Goal: Task Accomplishment & Management: Use online tool/utility

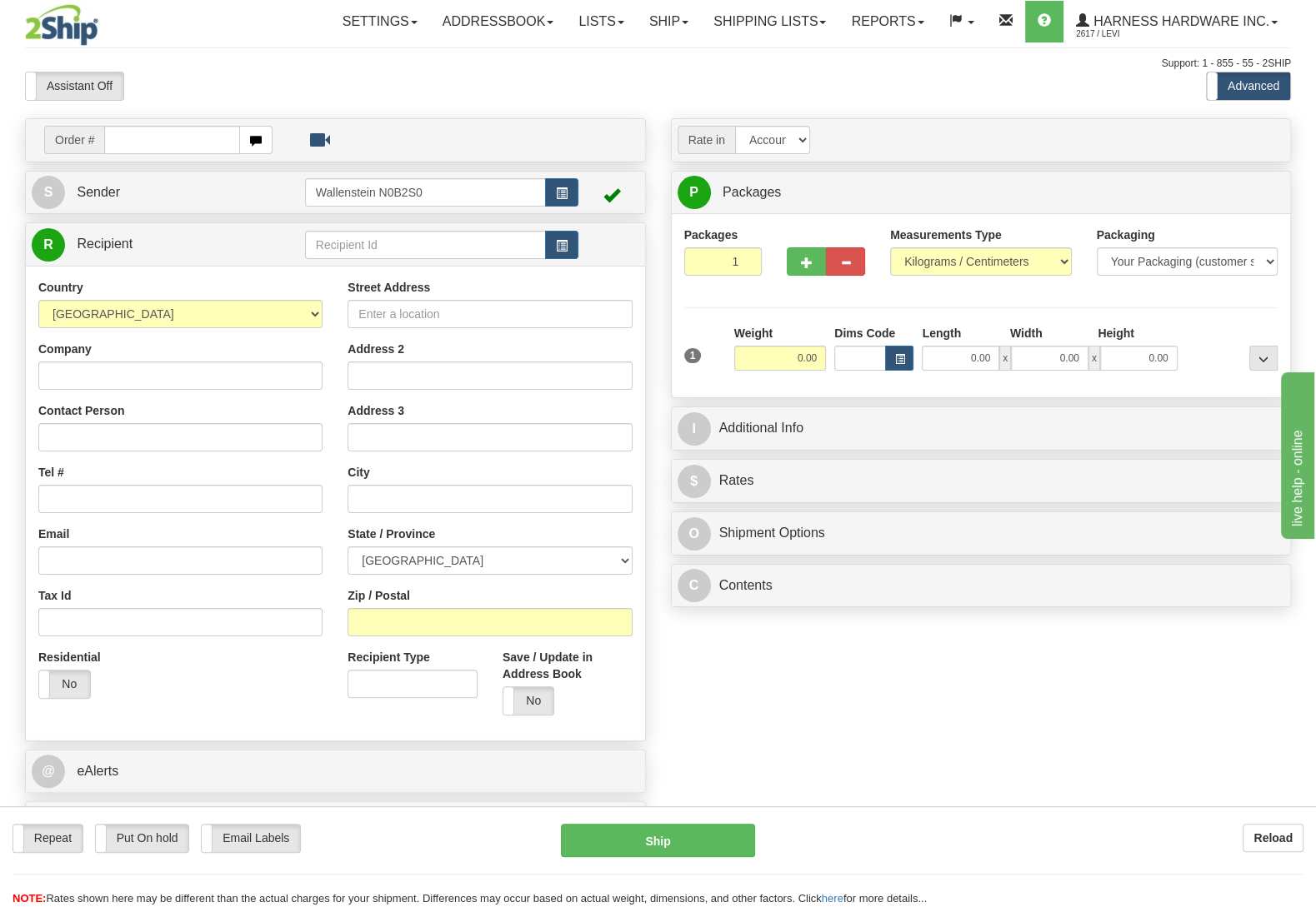
click at [1270, 822] on div "Repeat Repeat Put On hold Put On hold Print Order Slip Print Order Slip Email L…" at bounding box center [658, 856] width 1316 height 100
click at [1268, 824] on div "Repeat Repeat Put On hold Put On hold Print Order Slip Print Order Slip Email L…" at bounding box center [658, 856] width 1316 height 100
click at [1237, 825] on div "Reload" at bounding box center [1041, 839] width 524 height 29
click at [1254, 834] on b "Reload" at bounding box center [1273, 839] width 39 height 14
click at [373, 246] on input "text" at bounding box center [425, 245] width 241 height 29
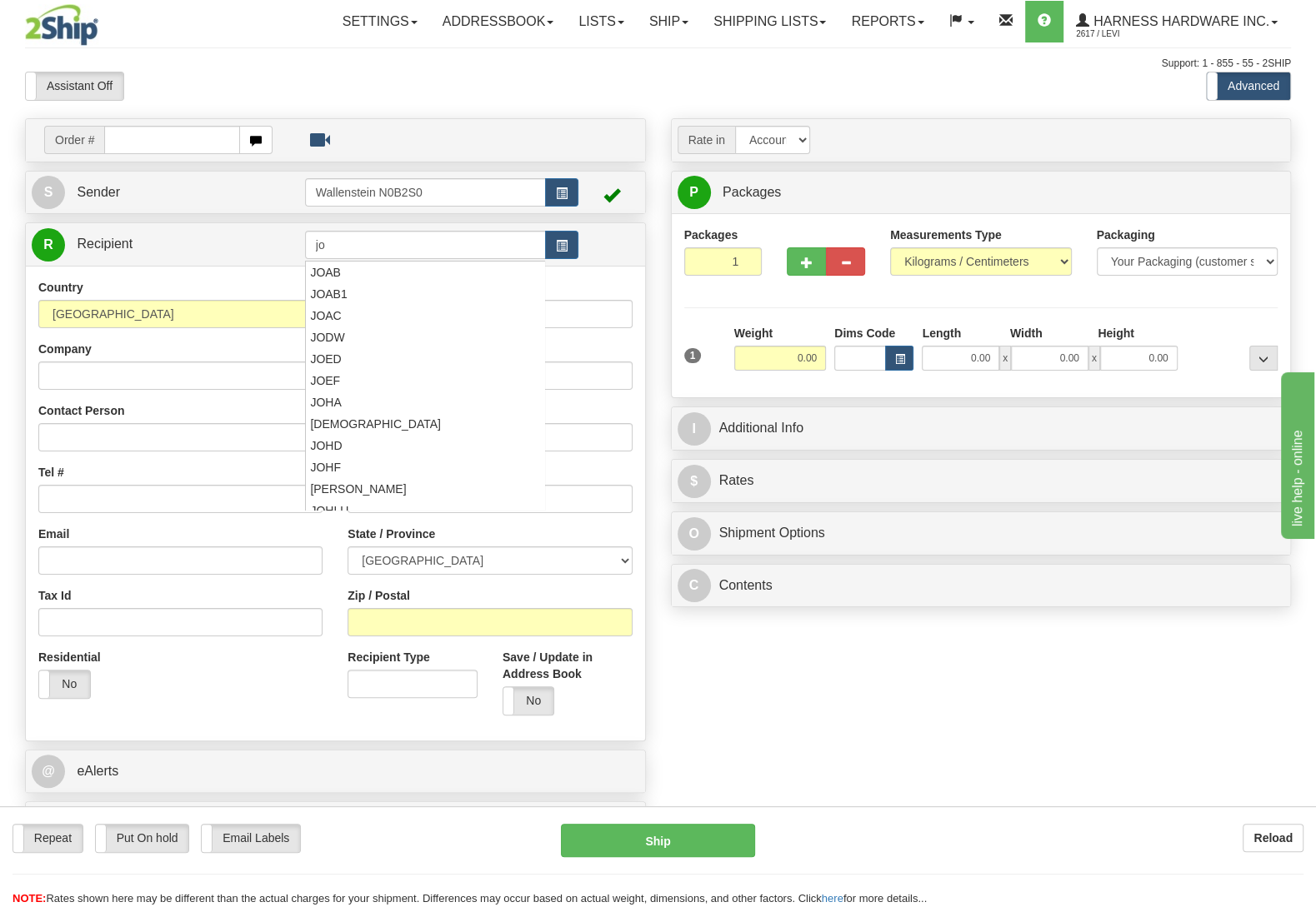
type input "j"
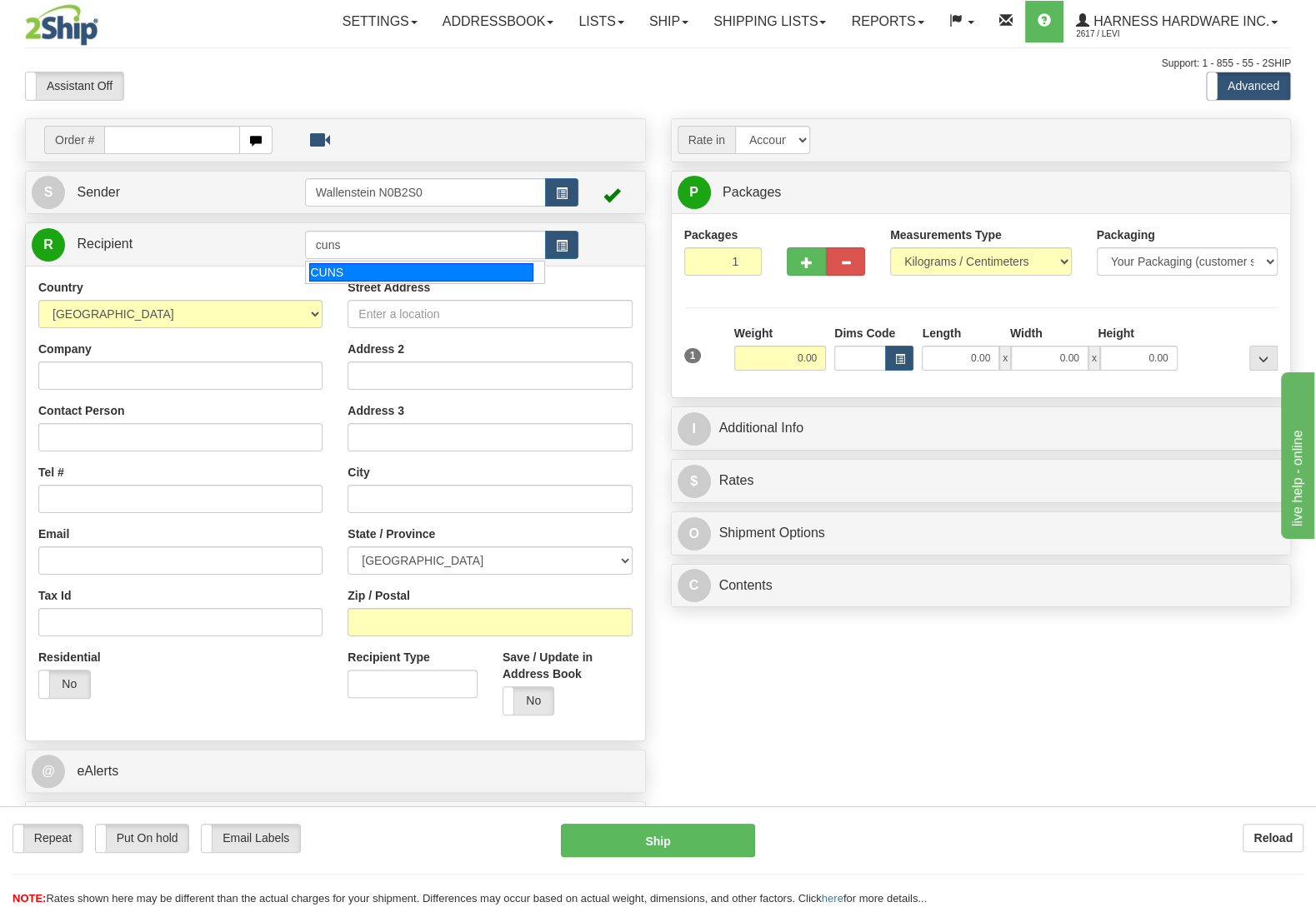
click at [366, 269] on div "CUNS" at bounding box center [421, 273] width 223 height 19
type input "CUNS"
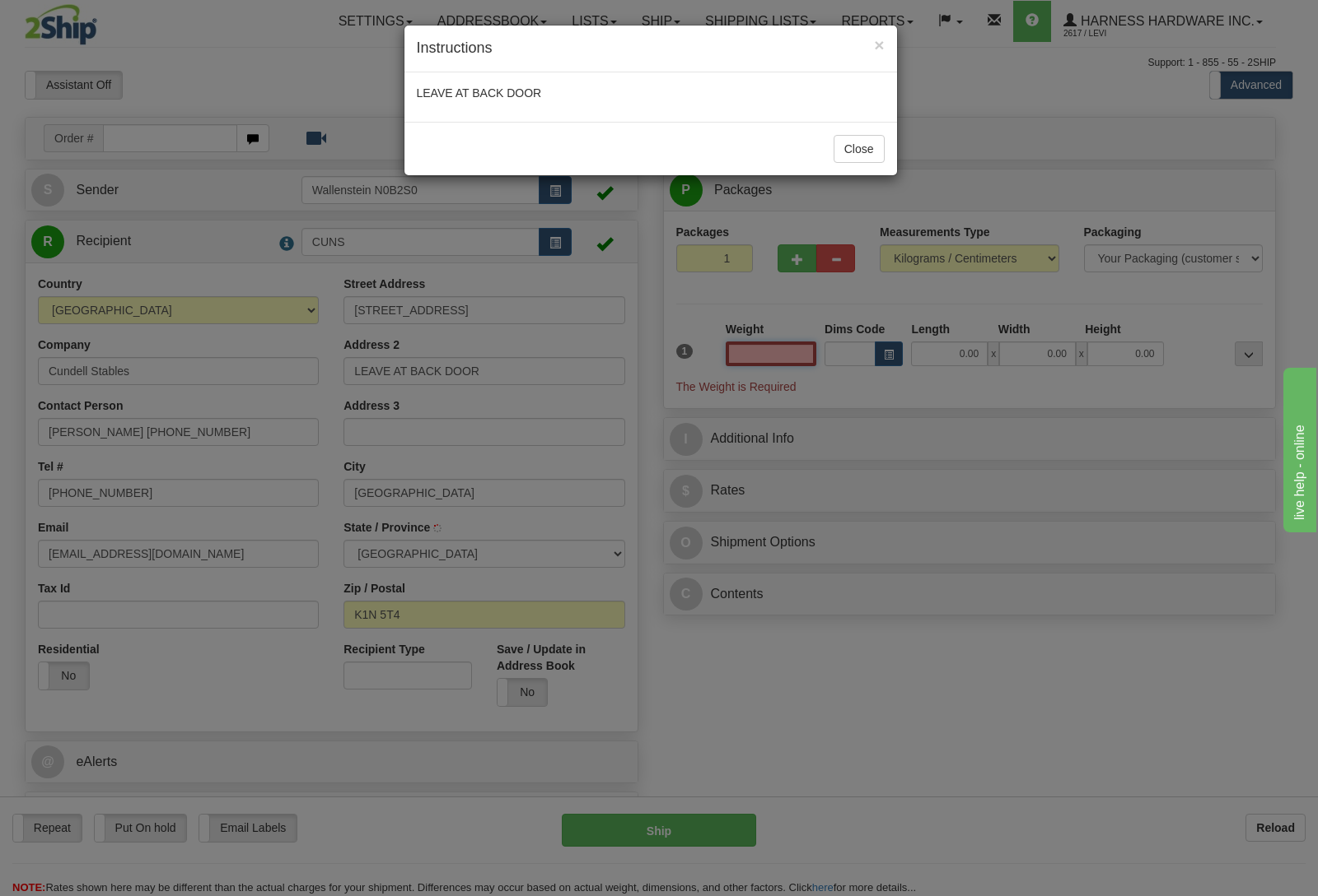
type input "OTTAWA"
type input "0.00"
click at [855, 148] on button "Close" at bounding box center [858, 149] width 51 height 28
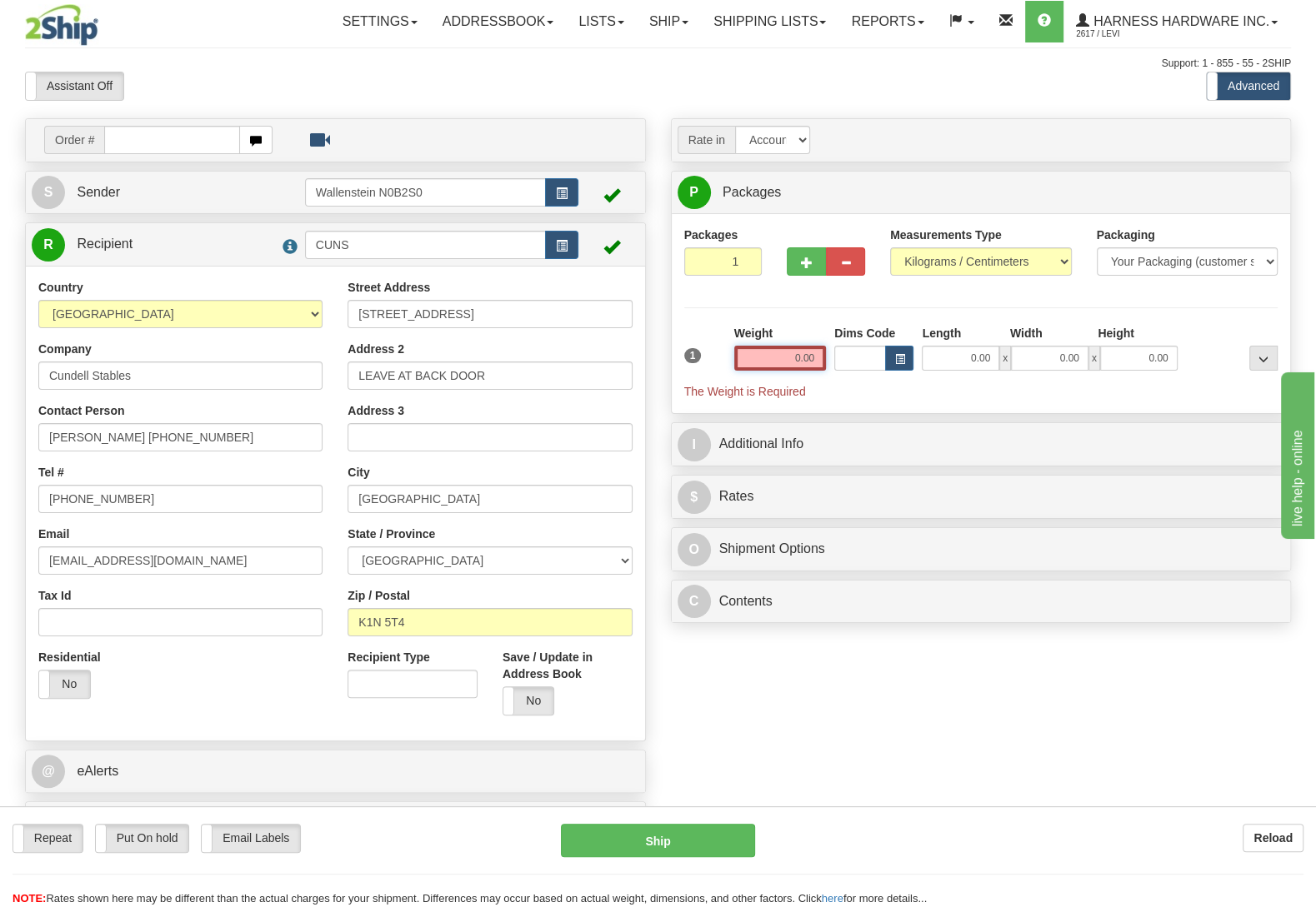
click at [750, 356] on input "0.00" at bounding box center [780, 358] width 92 height 25
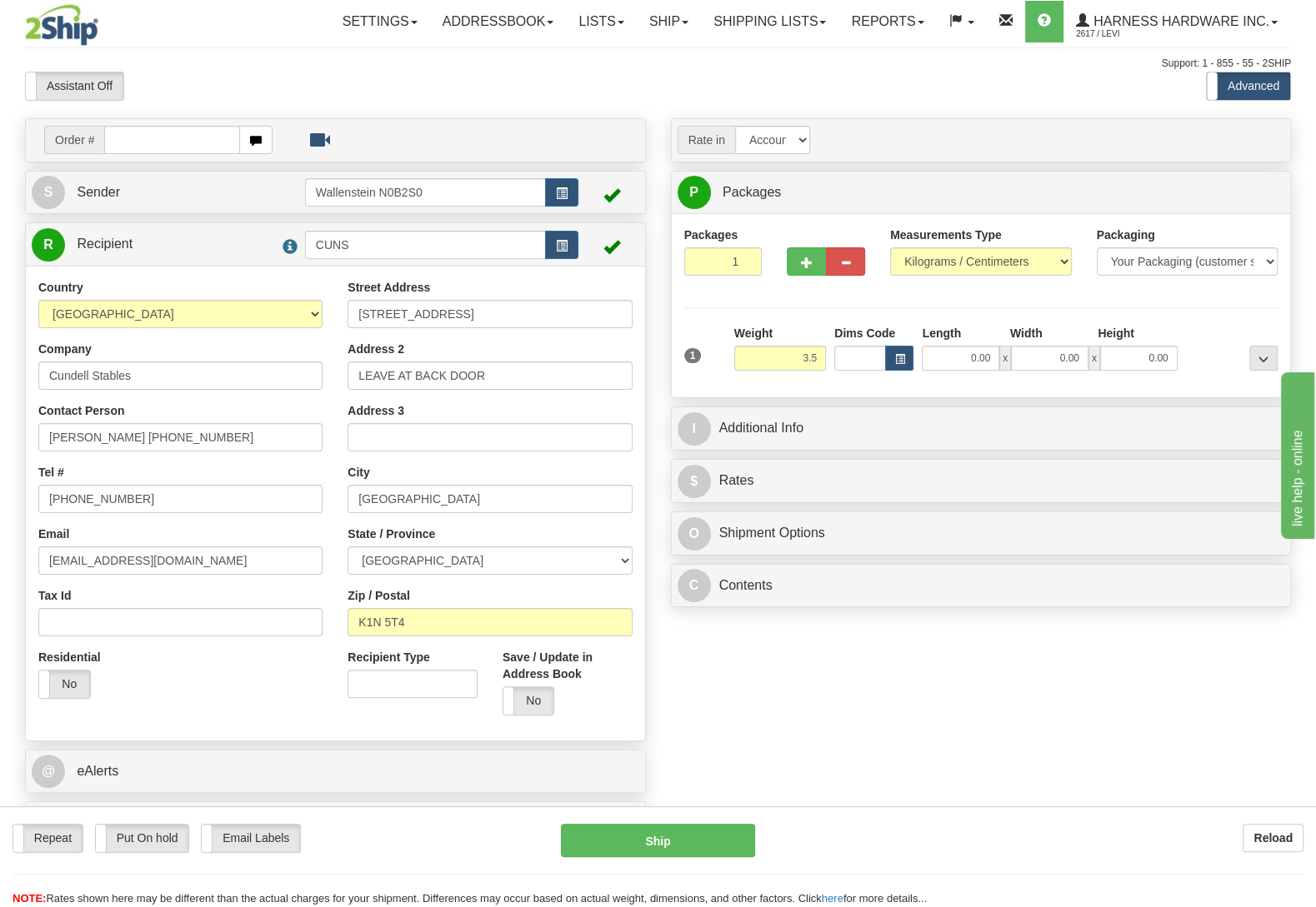
type input "3.50"
click at [1201, 294] on div "Packages 1 1 Measurements Type" at bounding box center [981, 305] width 594 height 158
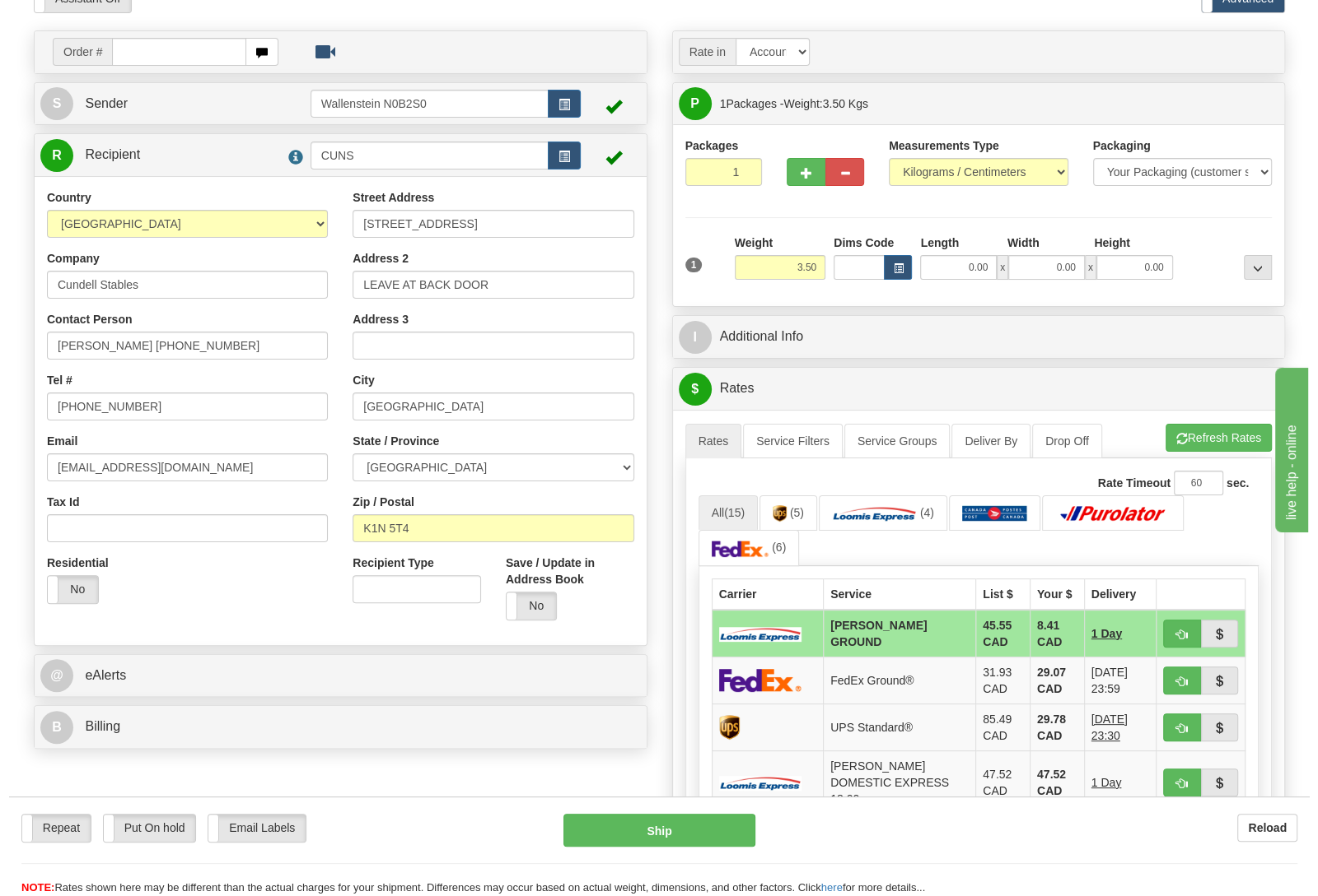
scroll to position [173, 0]
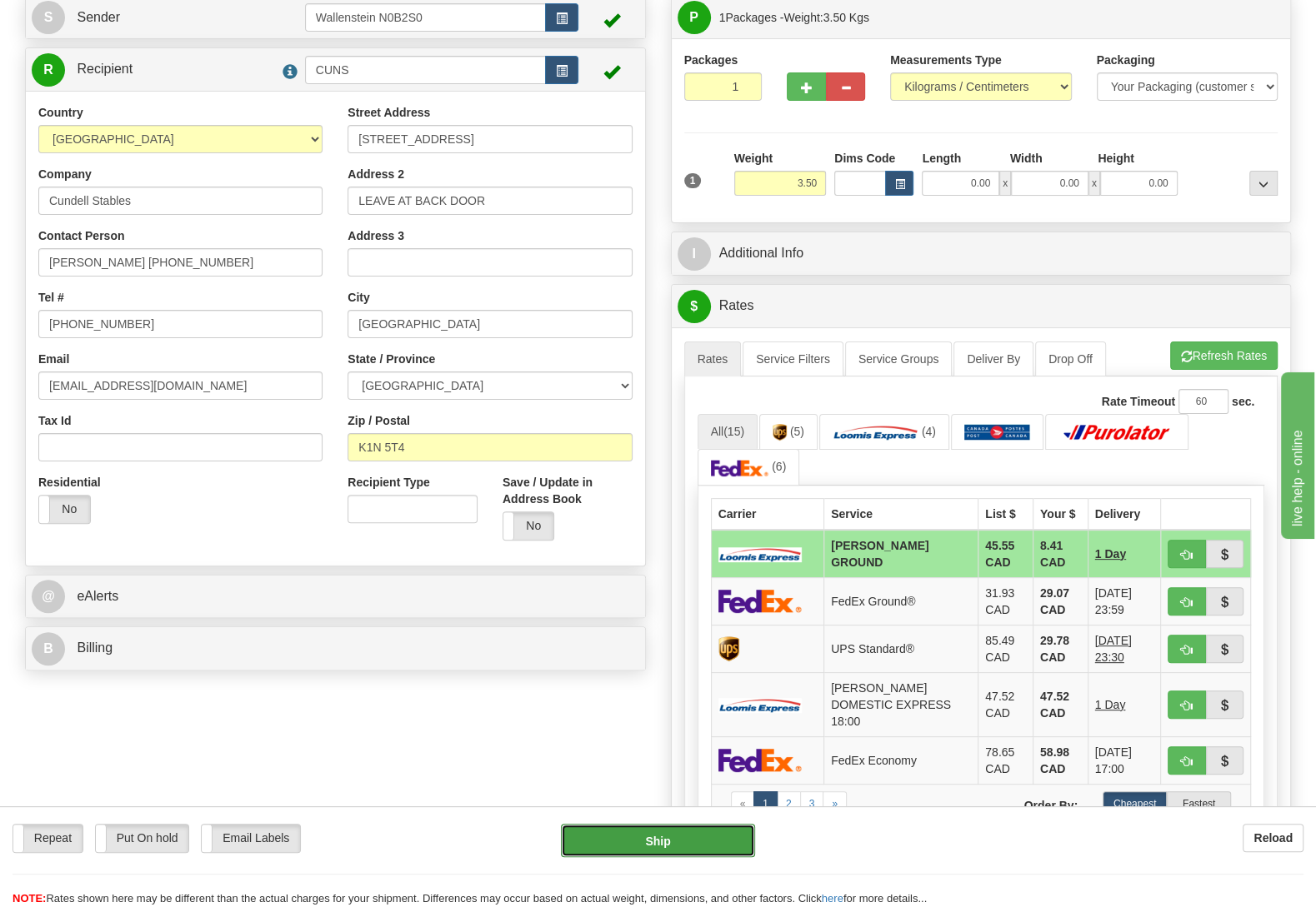
click at [590, 837] on button "Ship" at bounding box center [658, 840] width 194 height 33
type input "DD"
